Goal: Information Seeking & Learning: Learn about a topic

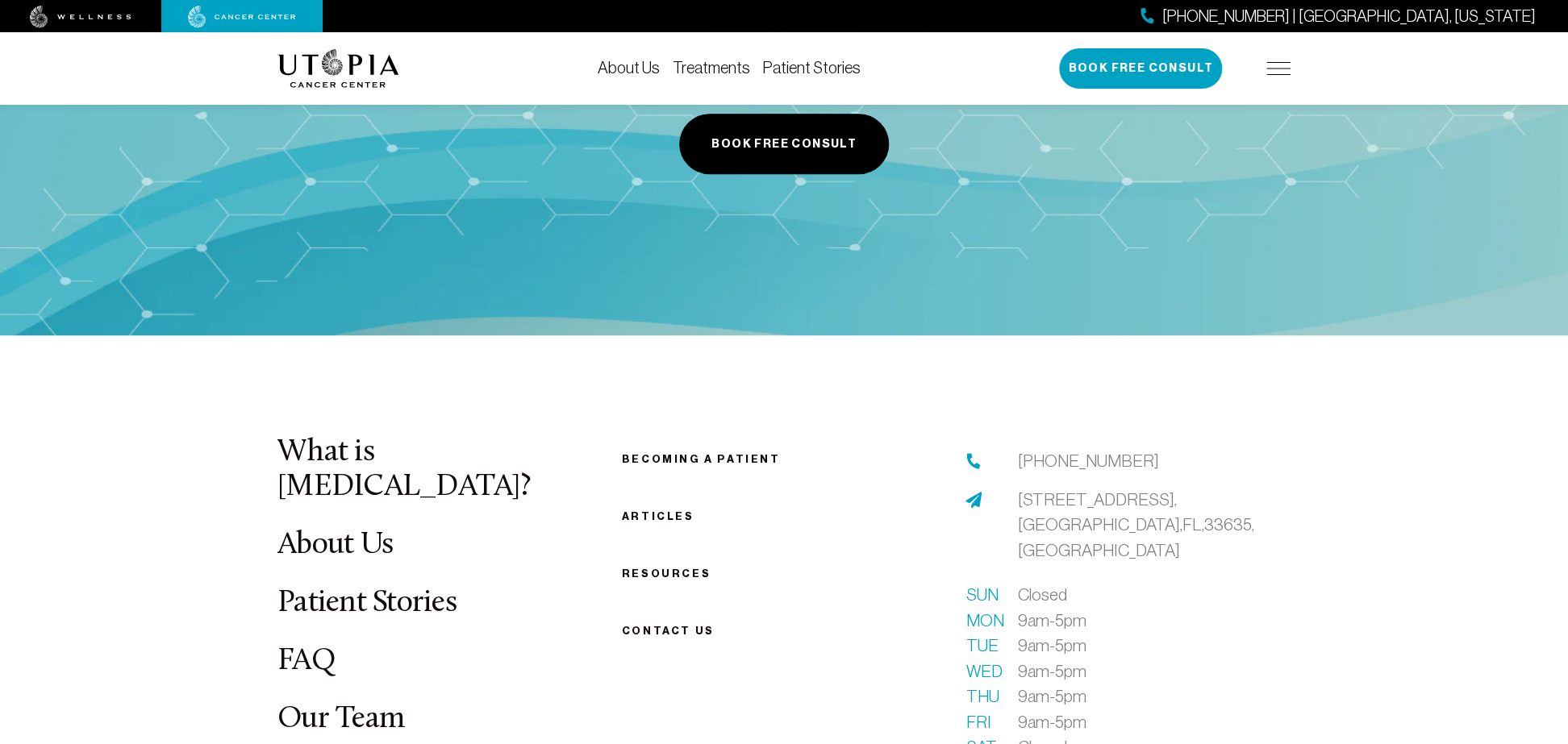
scroll to position [3598, 0]
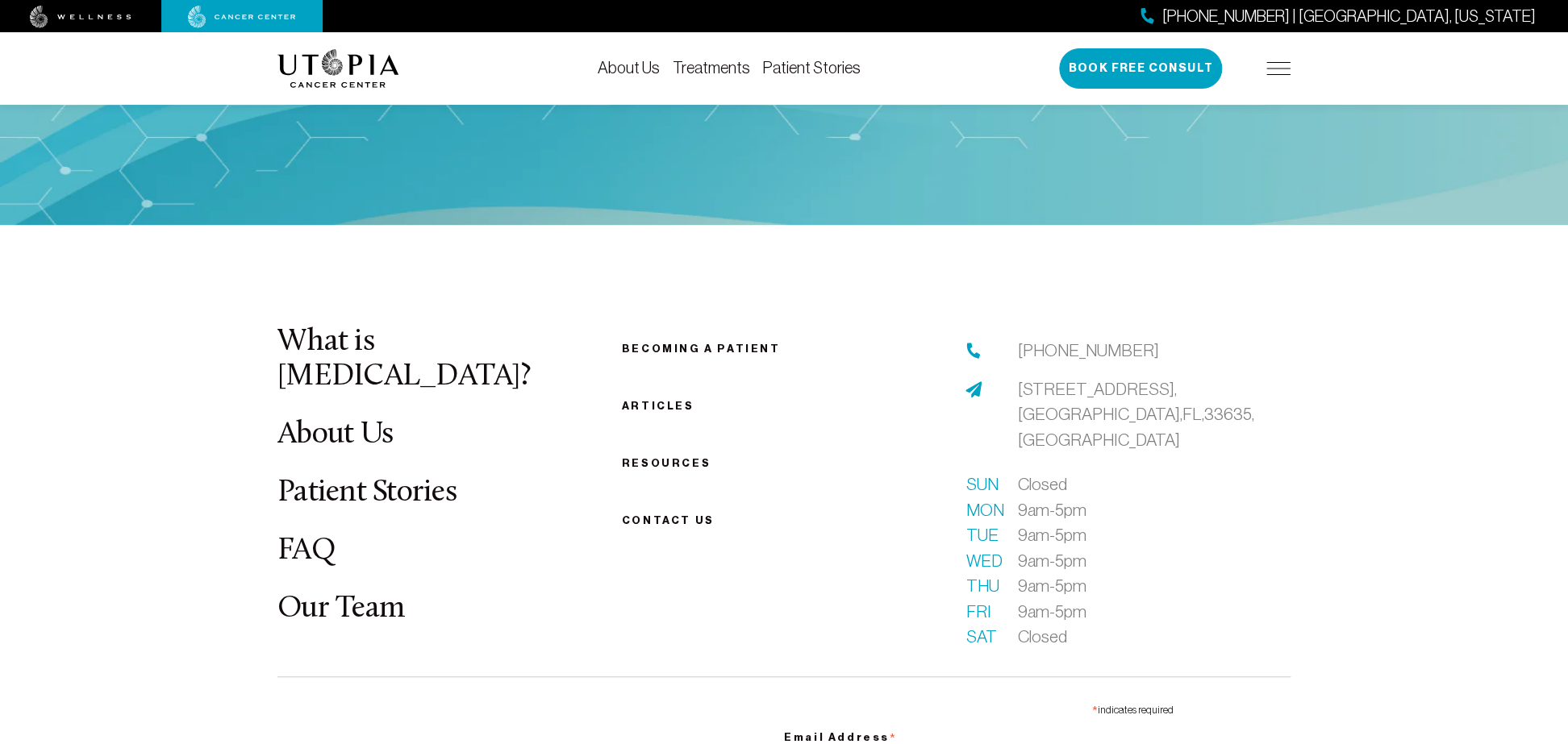
click at [336, 477] on link "Patient Stories" at bounding box center [367, 492] width 179 height 31
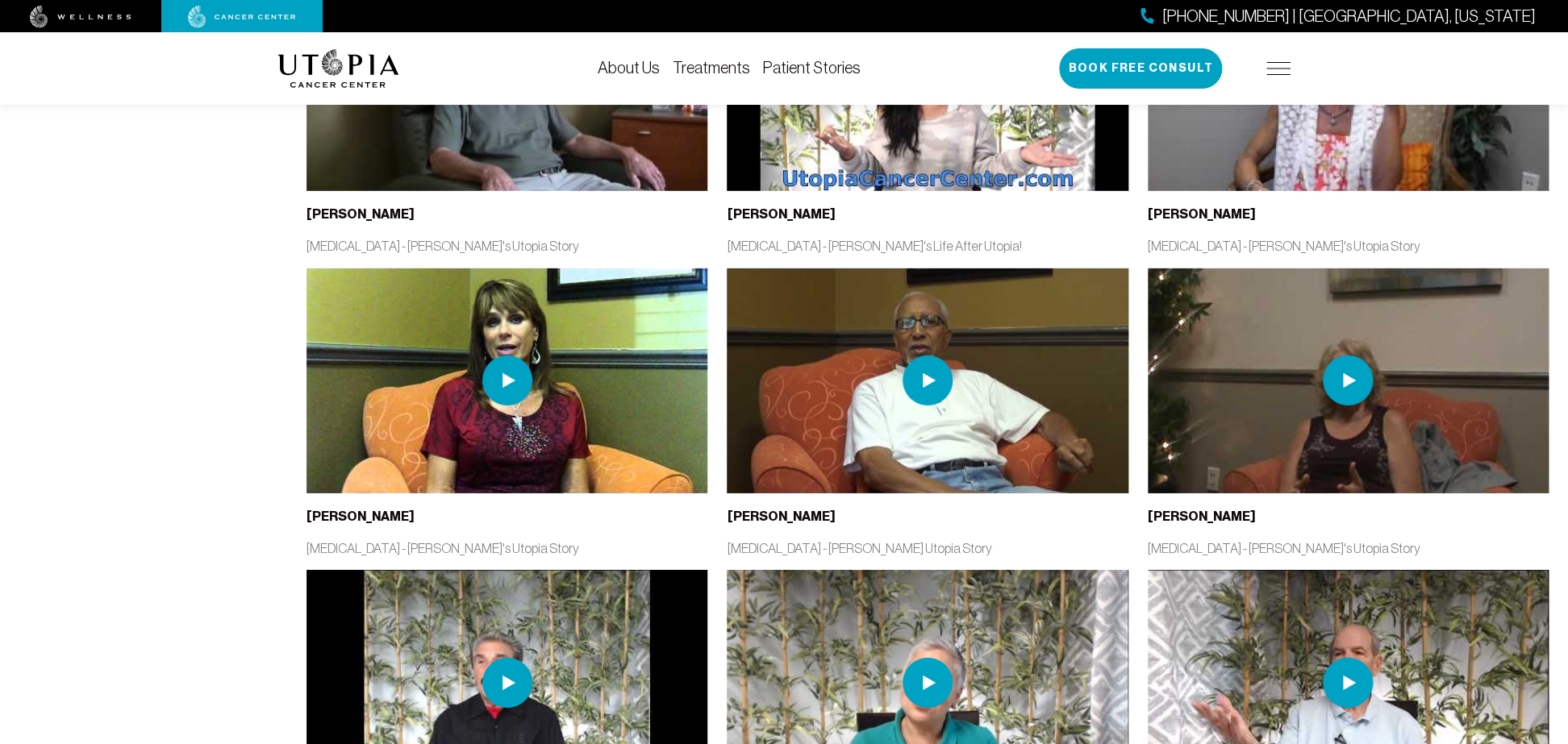
scroll to position [2695, 0]
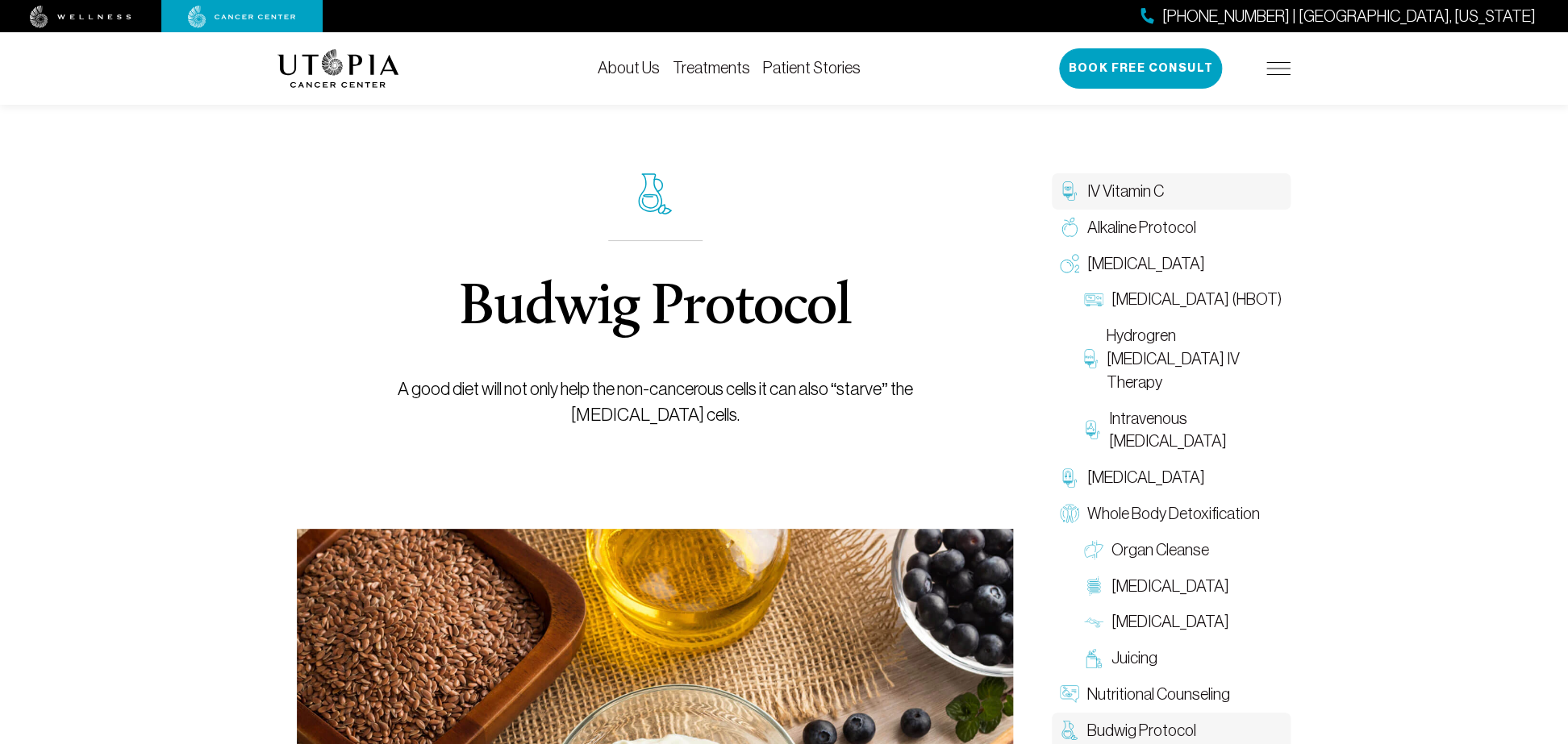
click at [1131, 199] on span "IV Vitamin C" at bounding box center [1125, 191] width 76 height 24
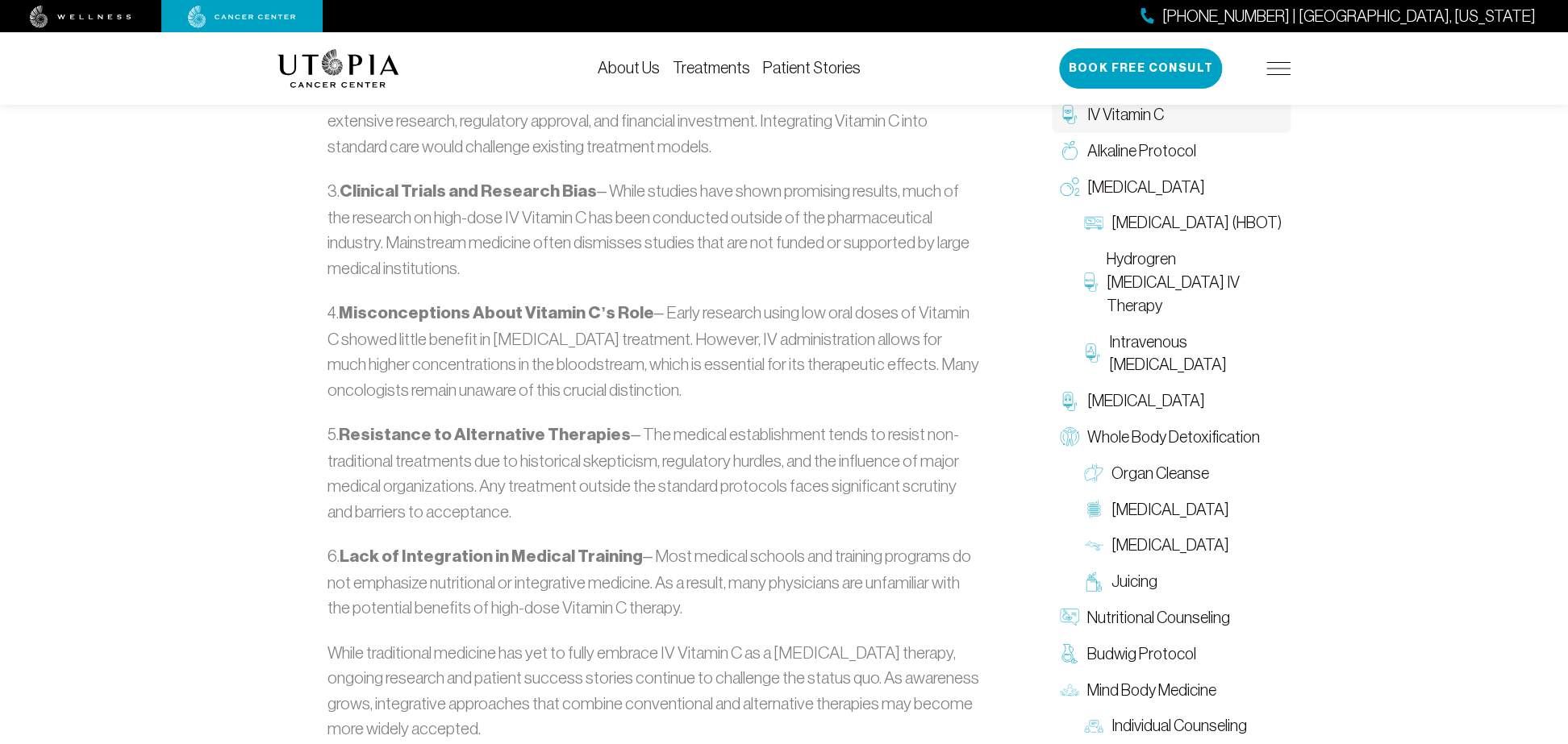
scroll to position [1702, 0]
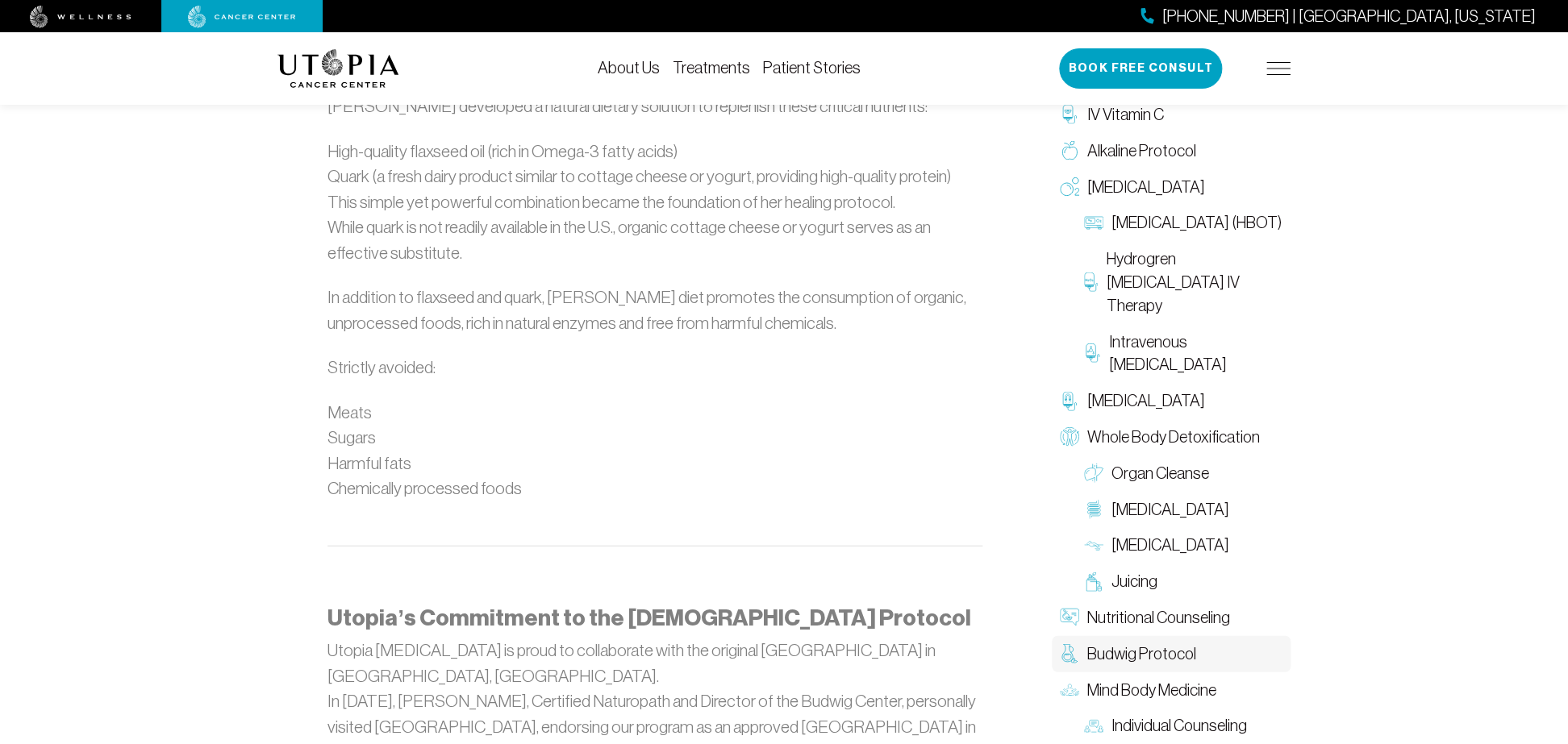
scroll to position [1556, 0]
